Goal: Use online tool/utility

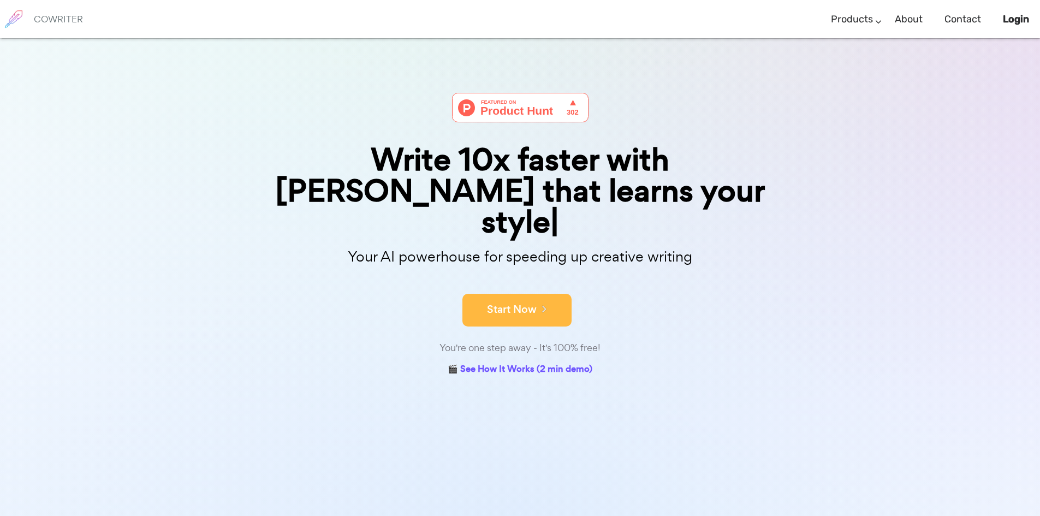
click at [544, 302] on icon at bounding box center [542, 308] width 10 height 12
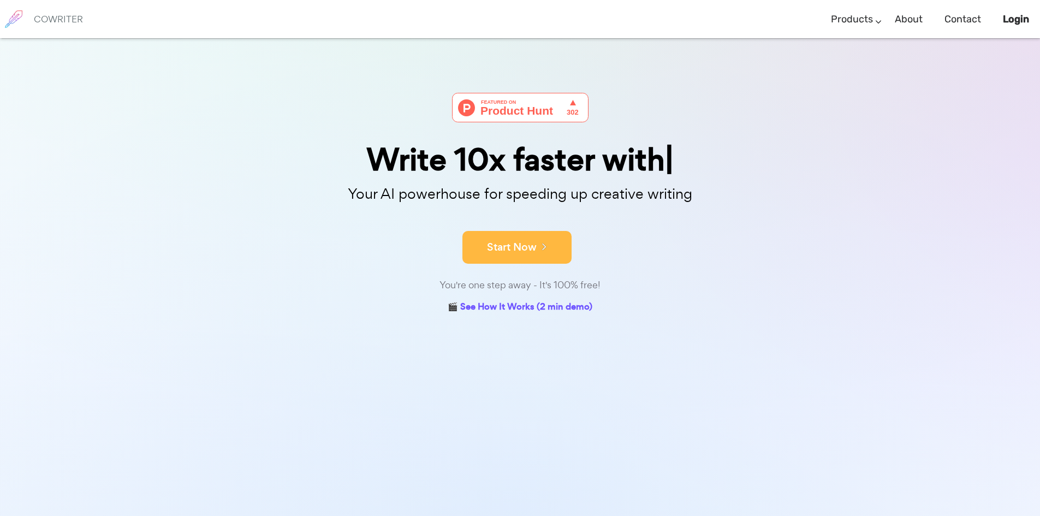
click at [522, 247] on button "Start Now" at bounding box center [516, 247] width 109 height 33
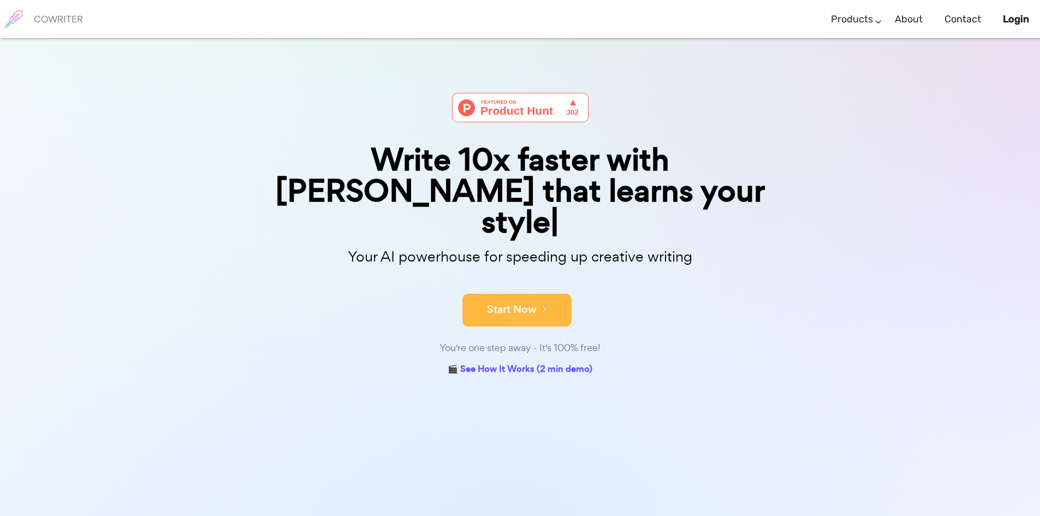
click at [535, 294] on button "Start Now" at bounding box center [516, 310] width 109 height 33
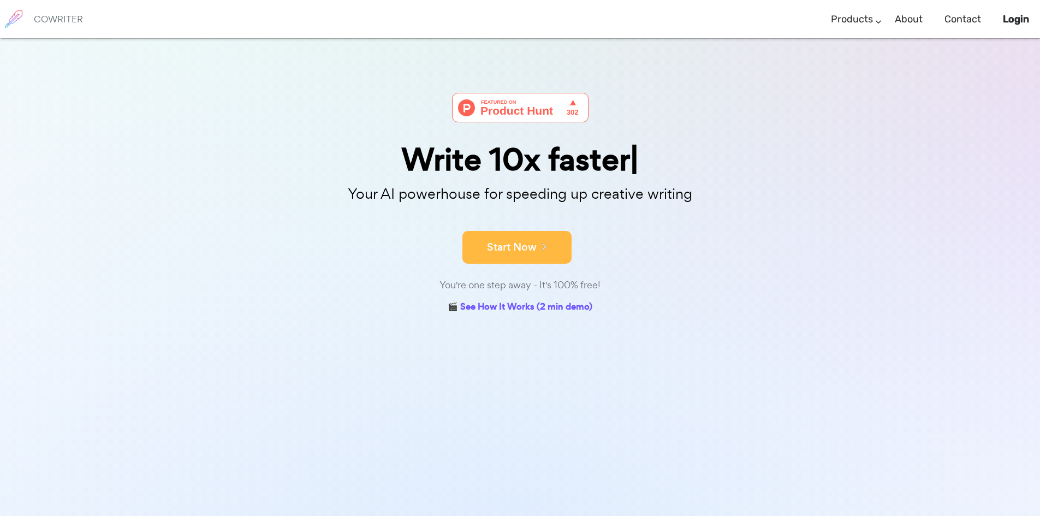
click at [538, 251] on icon at bounding box center [542, 246] width 10 height 12
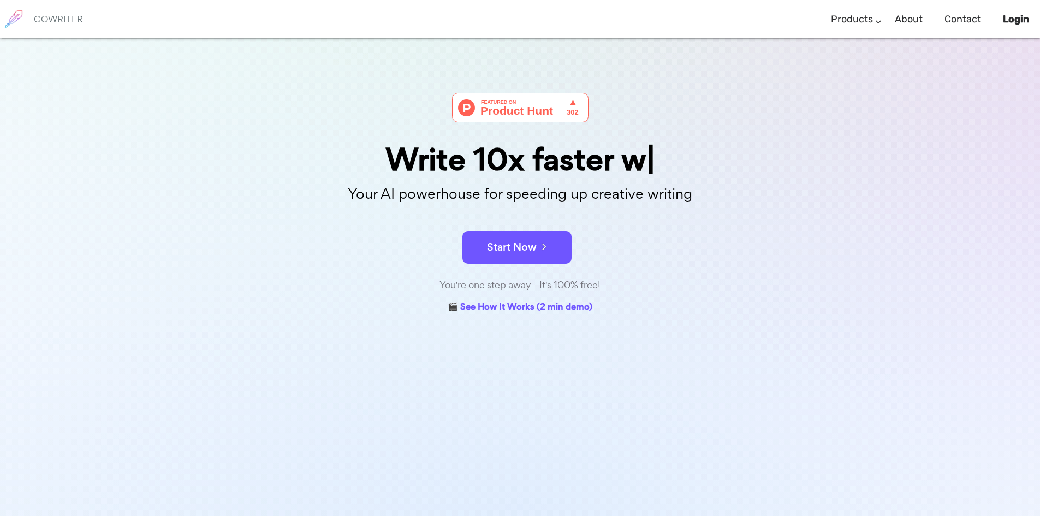
click at [538, 251] on icon at bounding box center [542, 246] width 10 height 12
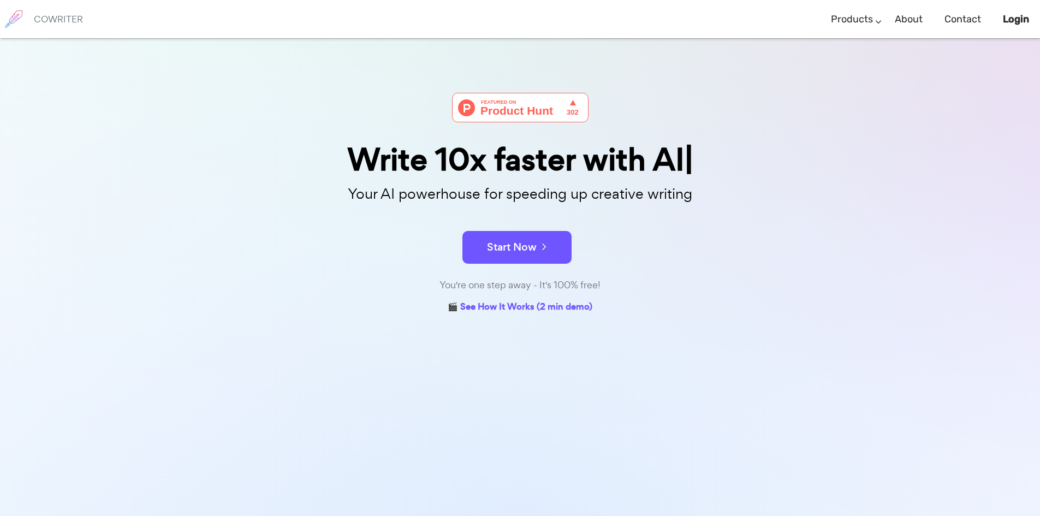
click at [538, 251] on icon at bounding box center [542, 246] width 10 height 12
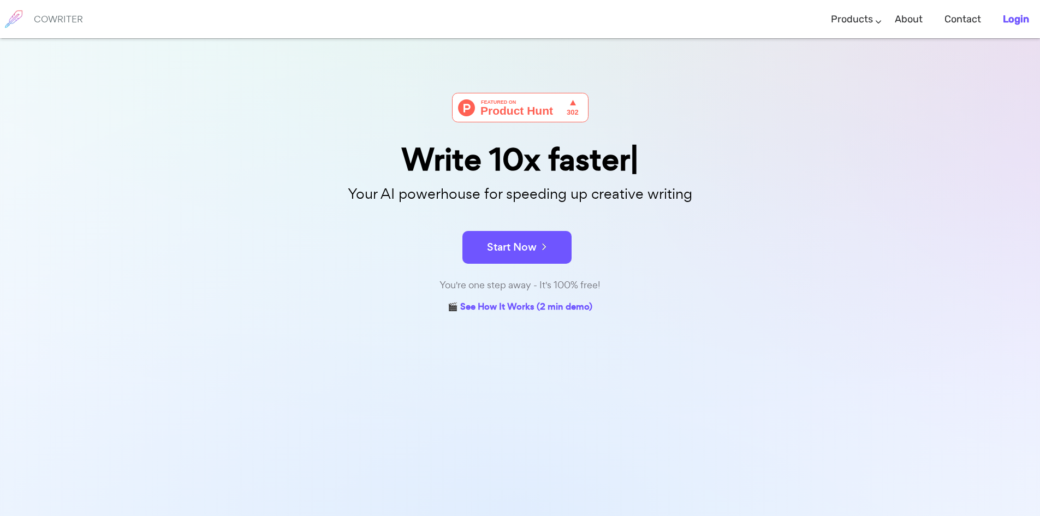
click at [1013, 22] on b "Login" at bounding box center [1016, 19] width 26 height 12
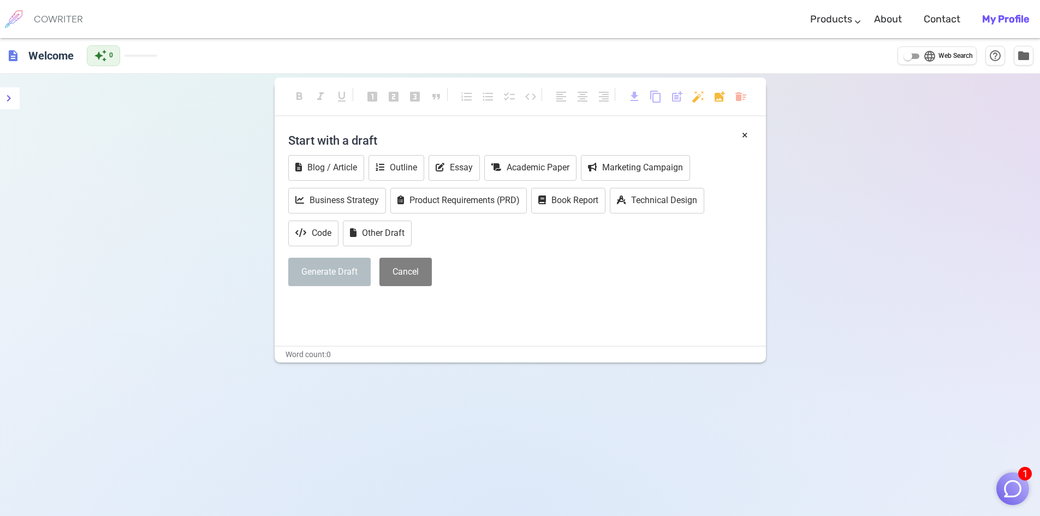
click at [1001, 19] on b "My Profile" at bounding box center [1005, 19] width 47 height 12
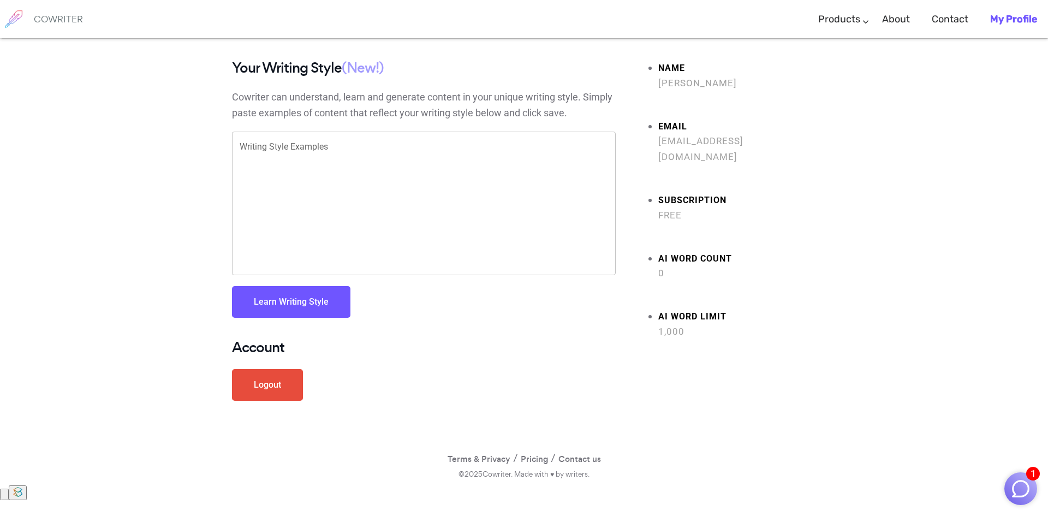
click at [65, 17] on h6 "COWRITER" at bounding box center [58, 19] width 49 height 10
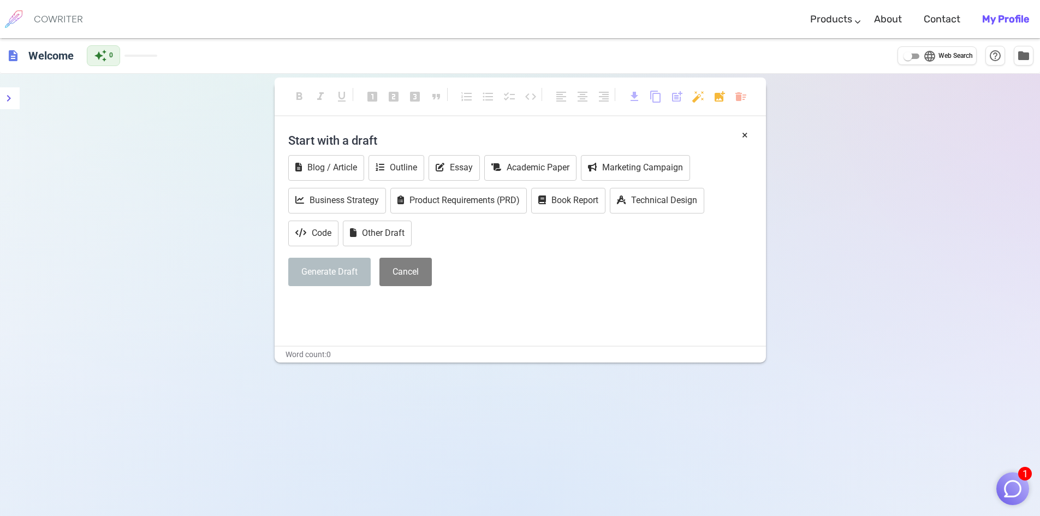
drag, startPoint x: 502, startPoint y: 251, endPoint x: 457, endPoint y: 303, distance: 68.6
click at [457, 303] on p "﻿" at bounding box center [520, 306] width 464 height 16
drag, startPoint x: 290, startPoint y: 312, endPoint x: 344, endPoint y: 337, distance: 58.9
click at [344, 337] on div "× Start with a draft Blog / Article Outline Essay Academic Paper Marketing Camp…" at bounding box center [520, 236] width 491 height 218
drag, startPoint x: 275, startPoint y: 307, endPoint x: 228, endPoint y: 307, distance: 47.5
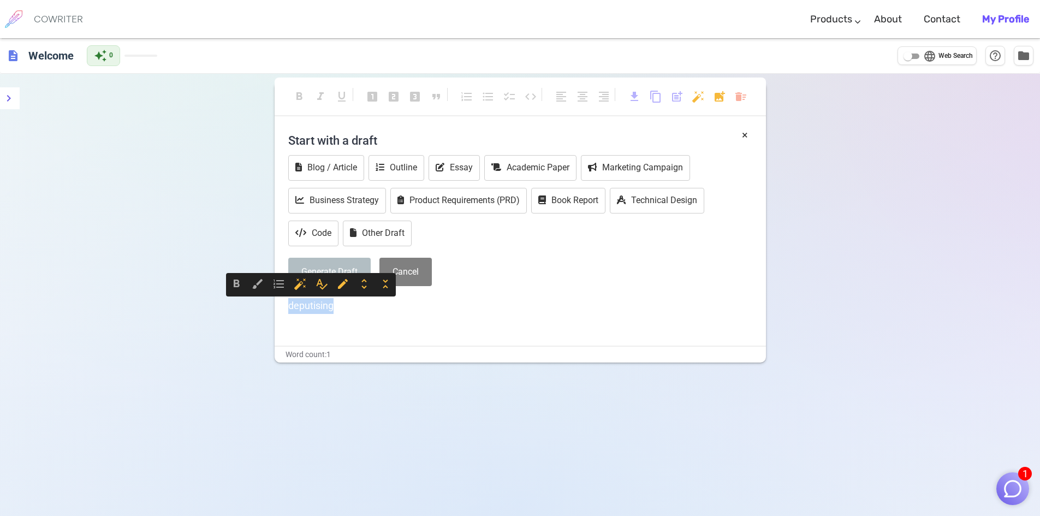
click at [228, 307] on div "format_bold format_italic format_underlined looks_one looks_two looks_3 format_…" at bounding box center [520, 332] width 1040 height 516
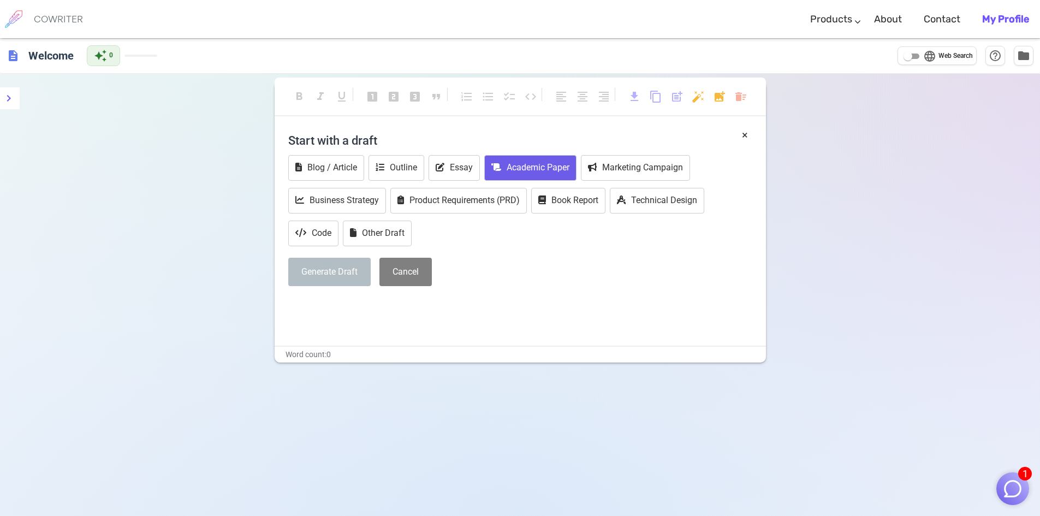
click at [550, 164] on button "Academic Paper" at bounding box center [530, 168] width 92 height 26
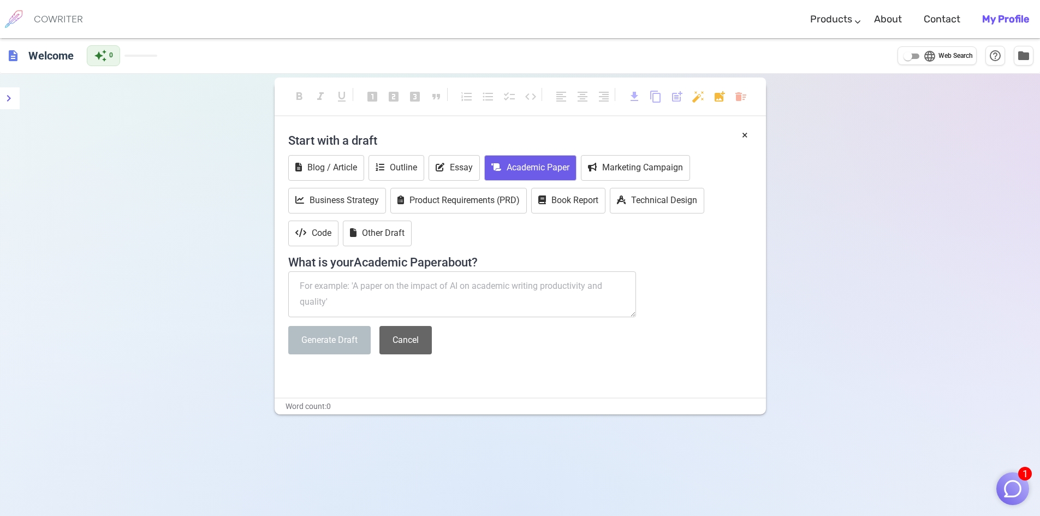
click at [415, 344] on button "Cancel" at bounding box center [405, 340] width 52 height 29
